Goal: Check status: Check status

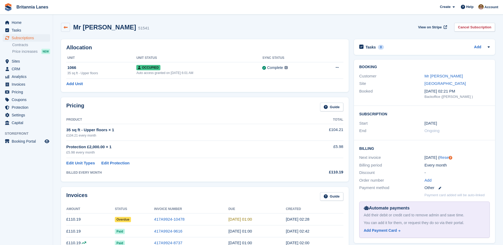
click at [64, 27] on icon at bounding box center [66, 27] width 4 height 4
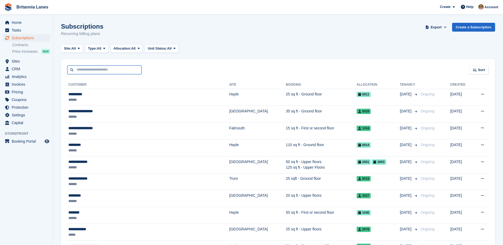
click at [86, 70] on input "text" at bounding box center [104, 70] width 74 height 9
type input "*****"
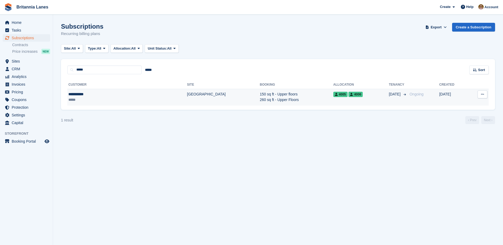
click at [78, 94] on div "**********" at bounding box center [99, 95] width 63 height 6
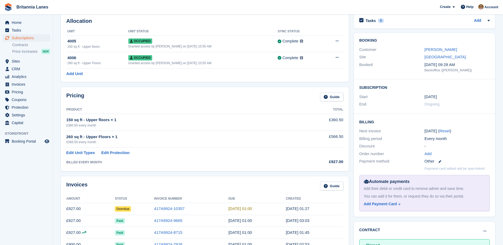
scroll to position [53, 0]
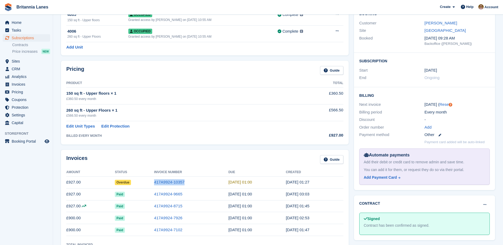
drag, startPoint x: 188, startPoint y: 182, endPoint x: 157, endPoint y: 183, distance: 31.6
click at [157, 183] on tr "£927.00 Overdue 417A9924-10357 2 Aug, 01:00 1 Aug, 01:27" at bounding box center [204, 182] width 277 height 12
copy tr "417A9924-10357"
click at [126, 185] on span "Overdue" at bounding box center [123, 182] width 16 height 5
click at [127, 182] on span "Overdue" at bounding box center [123, 182] width 16 height 5
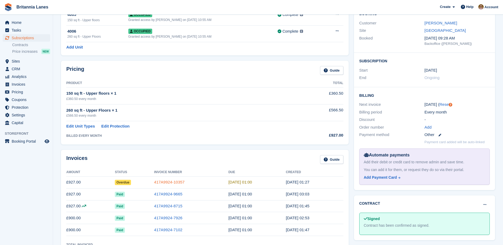
click at [172, 182] on link "417A9924-10357" at bounding box center [169, 182] width 31 height 5
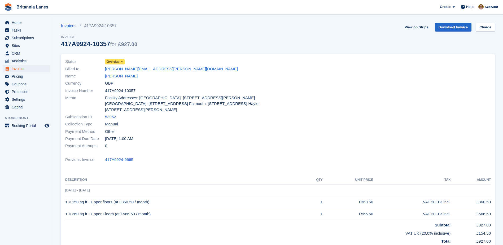
click at [112, 61] on span "Overdue" at bounding box center [113, 61] width 13 height 5
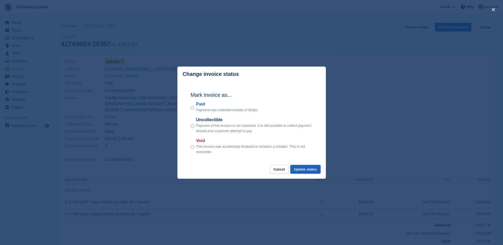
click at [309, 168] on button "Update status" at bounding box center [305, 169] width 30 height 9
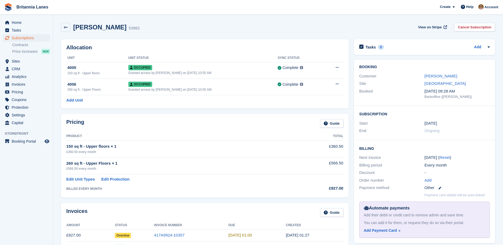
scroll to position [53, 0]
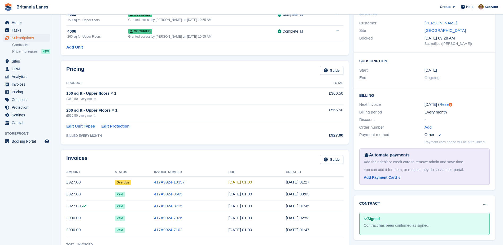
click at [196, 76] on div "Pricing Guide" at bounding box center [204, 72] width 277 height 12
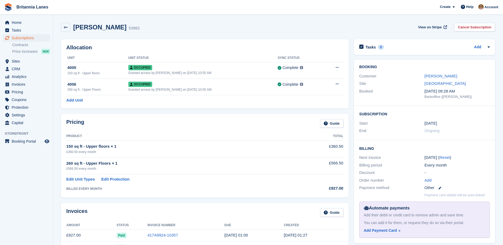
scroll to position [122, 0]
